Goal: Navigation & Orientation: Find specific page/section

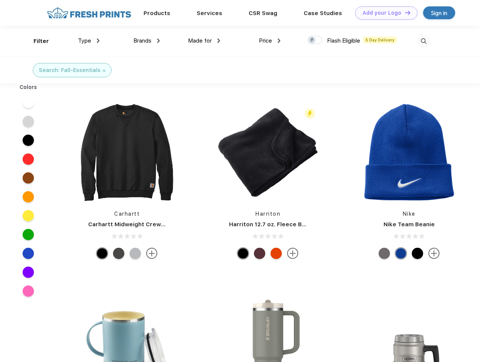
click at [384, 13] on link "Add your Logo Design Tool" at bounding box center [387, 12] width 62 height 13
click at [0, 0] on div "Design Tool" at bounding box center [0, 0] width 0 height 0
click at [405, 12] on link "Add your Logo Design Tool" at bounding box center [387, 12] width 62 height 13
click at [36, 41] on div "Filter" at bounding box center [41, 41] width 15 height 9
click at [89, 41] on span "Type" at bounding box center [84, 40] width 13 height 7
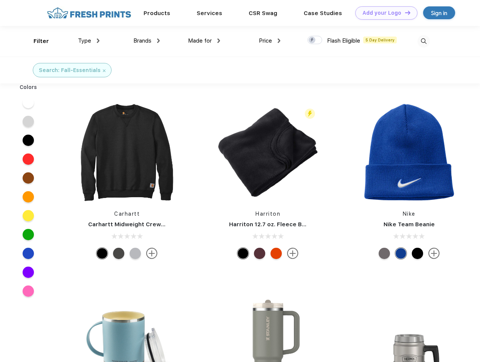
click at [147, 41] on span "Brands" at bounding box center [143, 40] width 18 height 7
click at [204, 41] on span "Made for" at bounding box center [200, 40] width 24 height 7
click at [270, 41] on span "Price" at bounding box center [265, 40] width 13 height 7
click at [315, 40] on div at bounding box center [315, 40] width 15 height 8
click at [313, 40] on input "checkbox" at bounding box center [310, 37] width 5 height 5
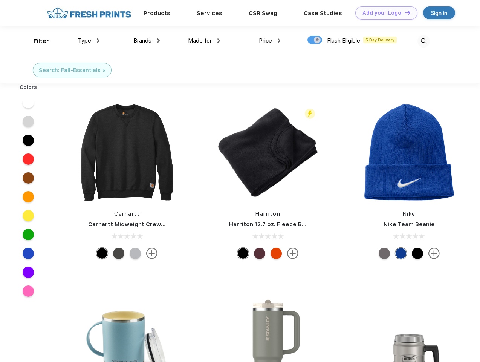
click at [424, 41] on img at bounding box center [424, 41] width 12 height 12
